Goal: Task Accomplishment & Management: Complete application form

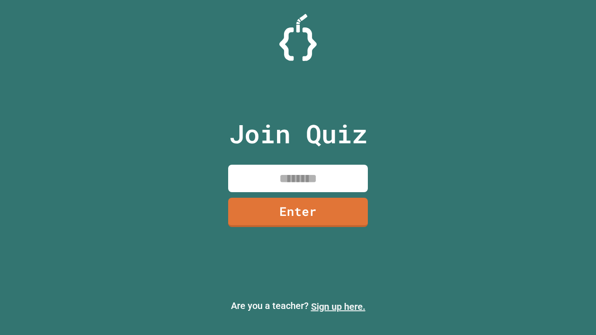
click at [338, 307] on link "Sign up here." at bounding box center [338, 306] width 54 height 11
